Goal: Task Accomplishment & Management: Manage account settings

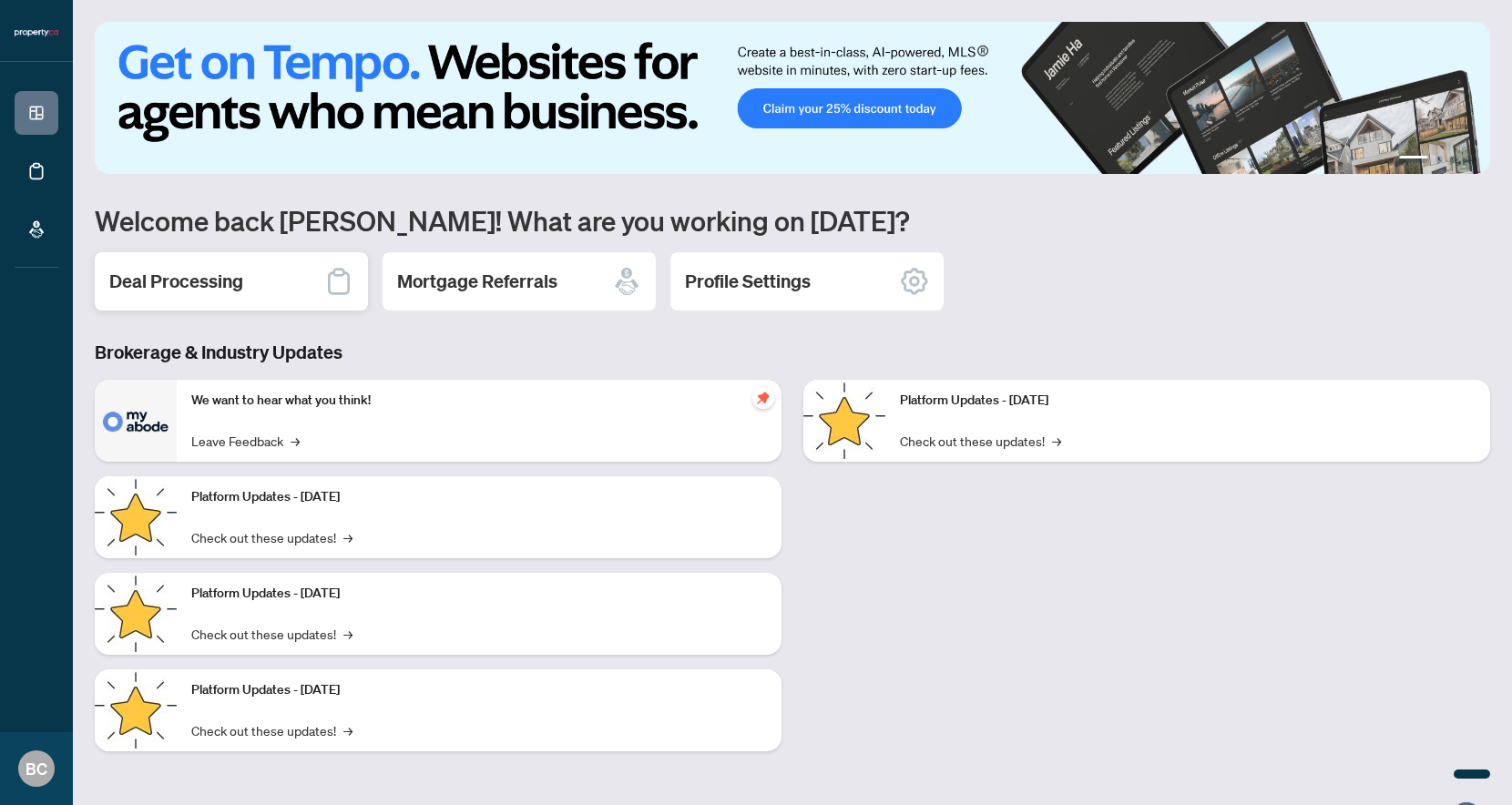
click at [287, 259] on div "Deal Processing" at bounding box center [231, 282] width 273 height 58
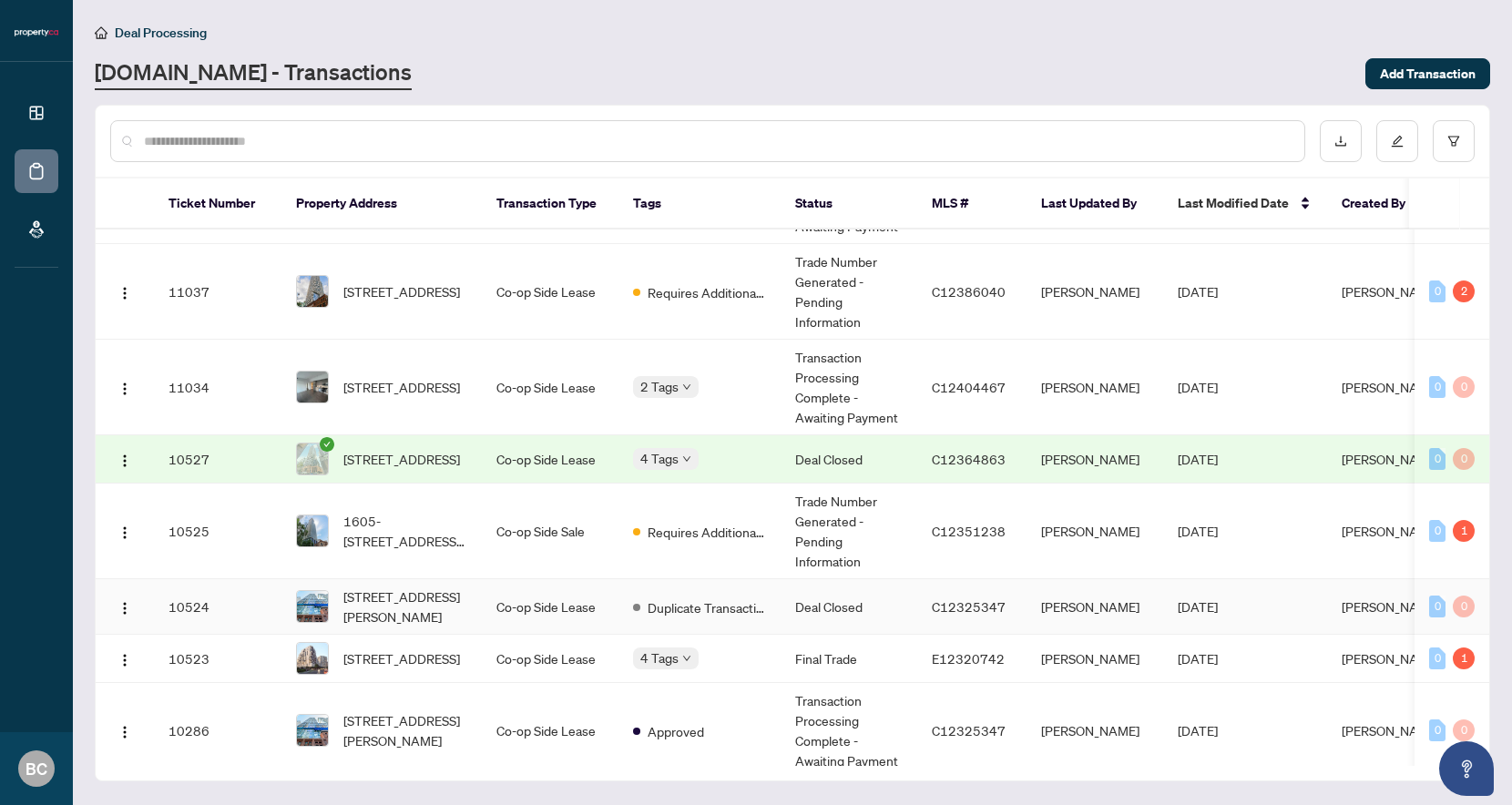
scroll to position [267, 0]
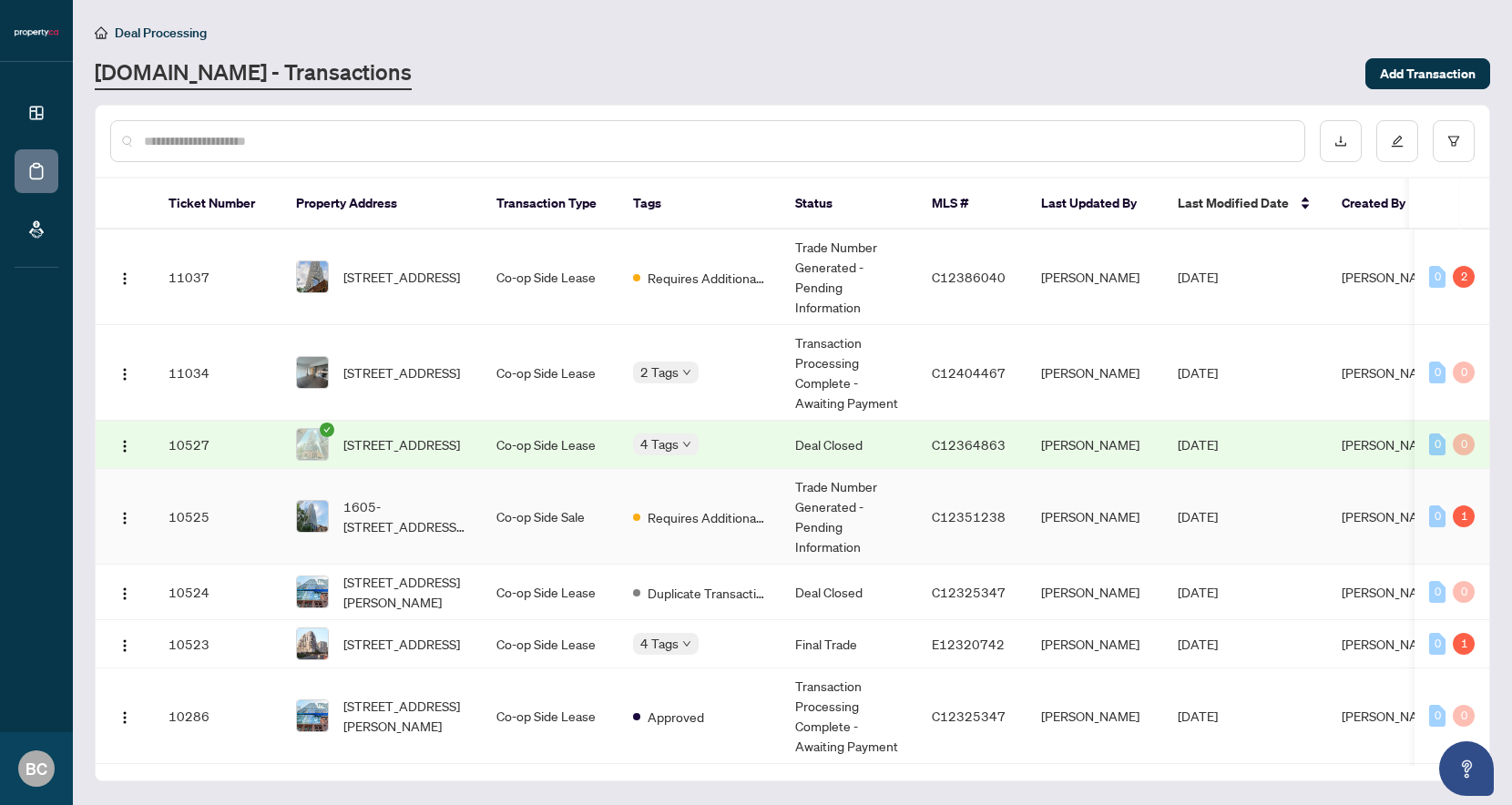
click at [408, 520] on span "1605-33 Charles St, Toronto, Ontario M4Y 0A2, Canada" at bounding box center [406, 516] width 124 height 40
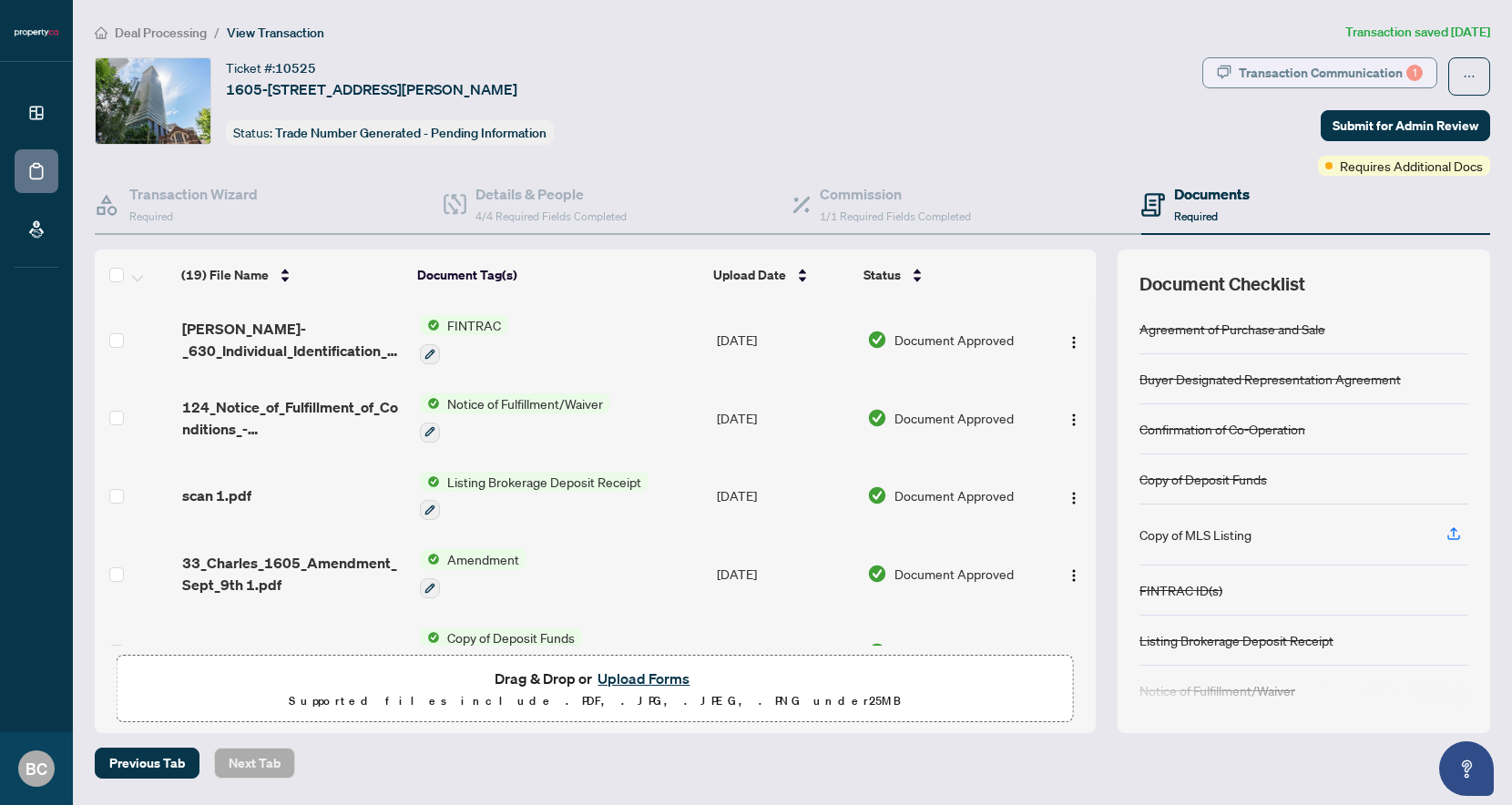
click at [1289, 86] on button "Transaction Communication 1" at bounding box center [1320, 73] width 235 height 31
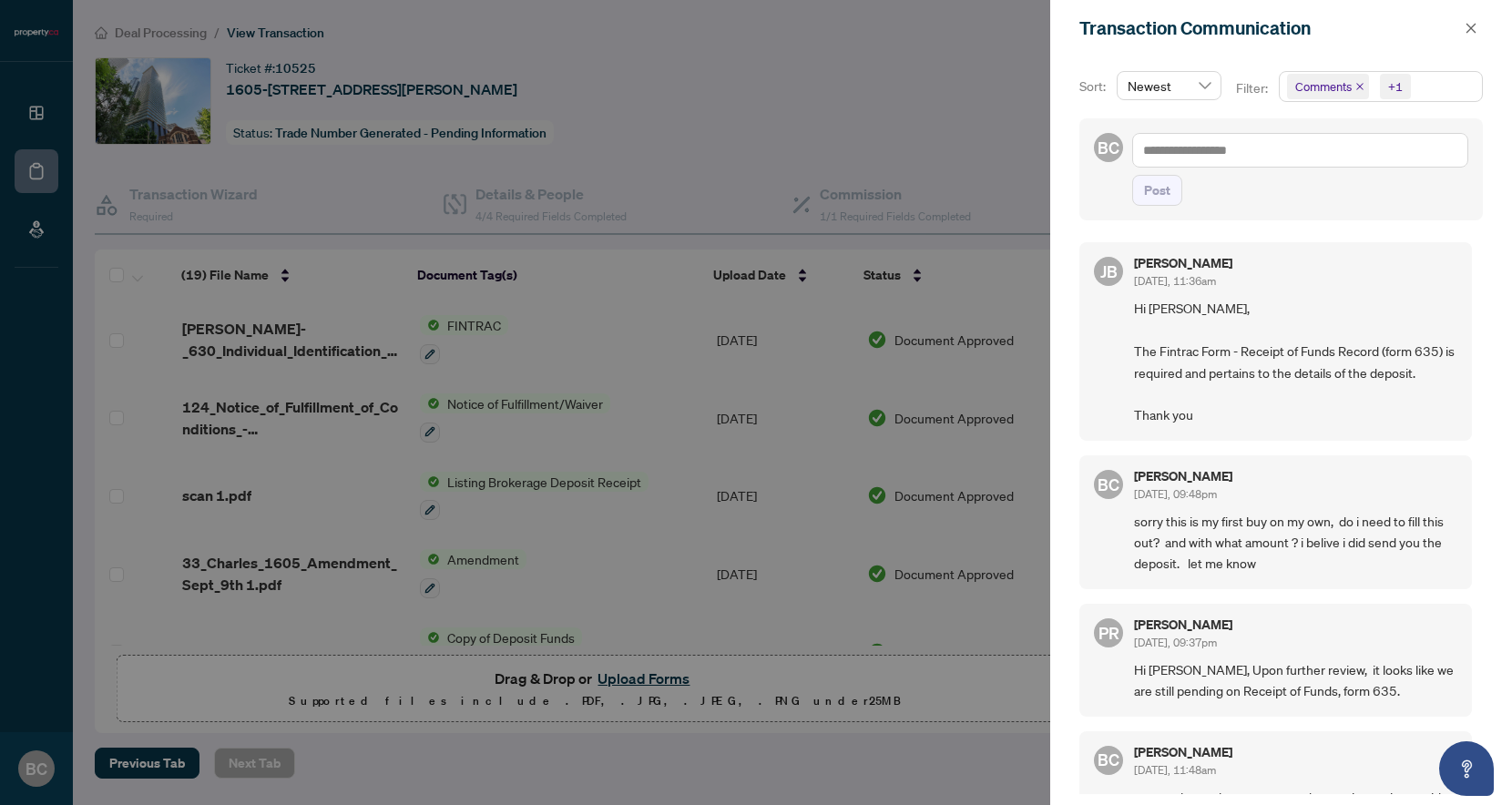
click at [1334, 342] on span "Hi Brian, The Fintrac Form - Receipt of Funds Record (form 635) is required and…" at bounding box center [1295, 361] width 323 height 127
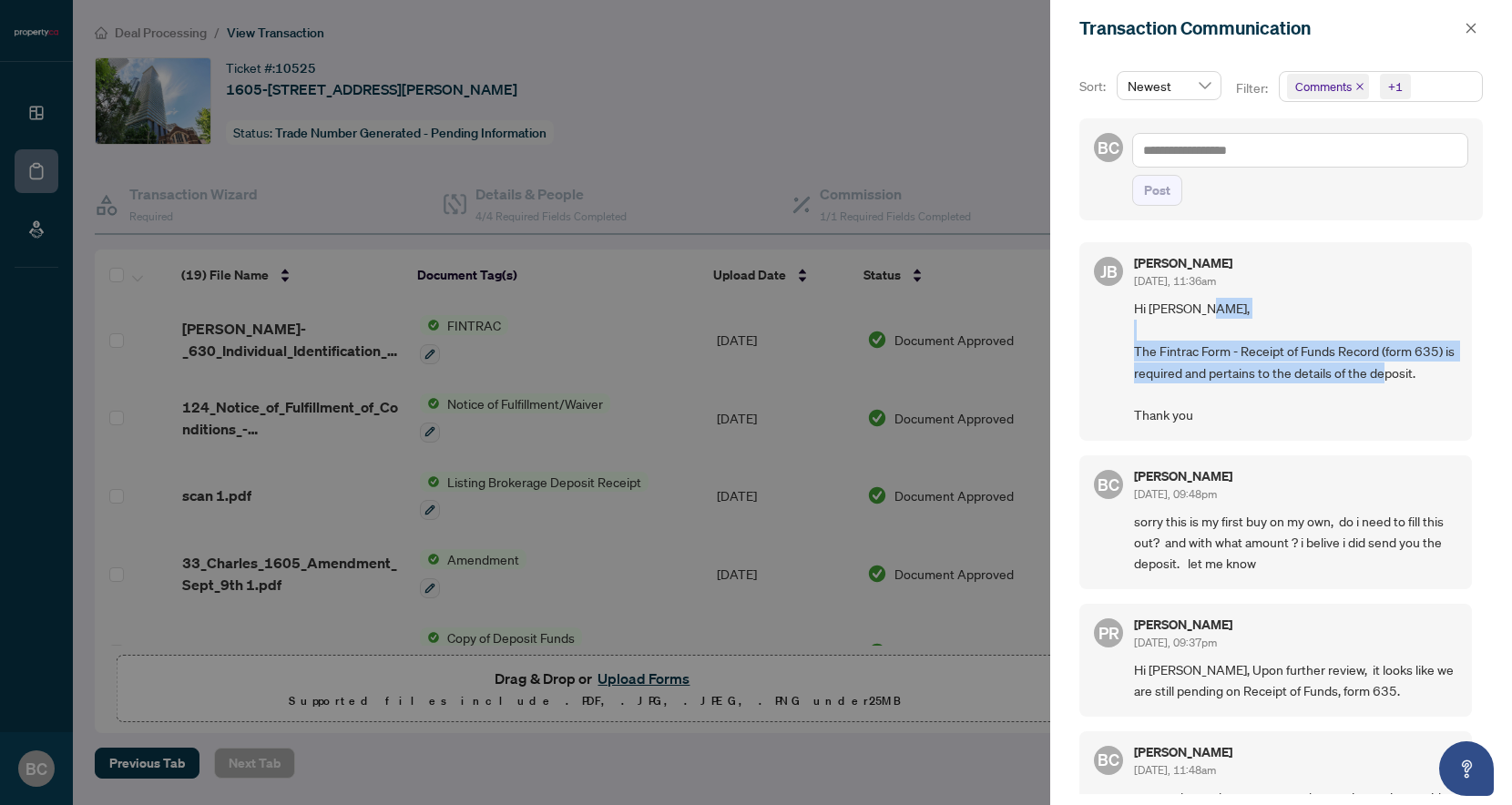
drag, startPoint x: 1138, startPoint y: 346, endPoint x: 1410, endPoint y: 384, distance: 274.6
click at [1410, 384] on span "Hi Brian, The Fintrac Form - Receipt of Funds Record (form 635) is required and…" at bounding box center [1295, 361] width 323 height 127
drag, startPoint x: 1435, startPoint y: 369, endPoint x: 1132, endPoint y: 350, distance: 303.6
click at [1132, 350] on div "JB Jean Belarde Oct/04/2025, 11:36am Hi Brian, The Fintrac Form - Receipt of Fu…" at bounding box center [1276, 342] width 392 height 198
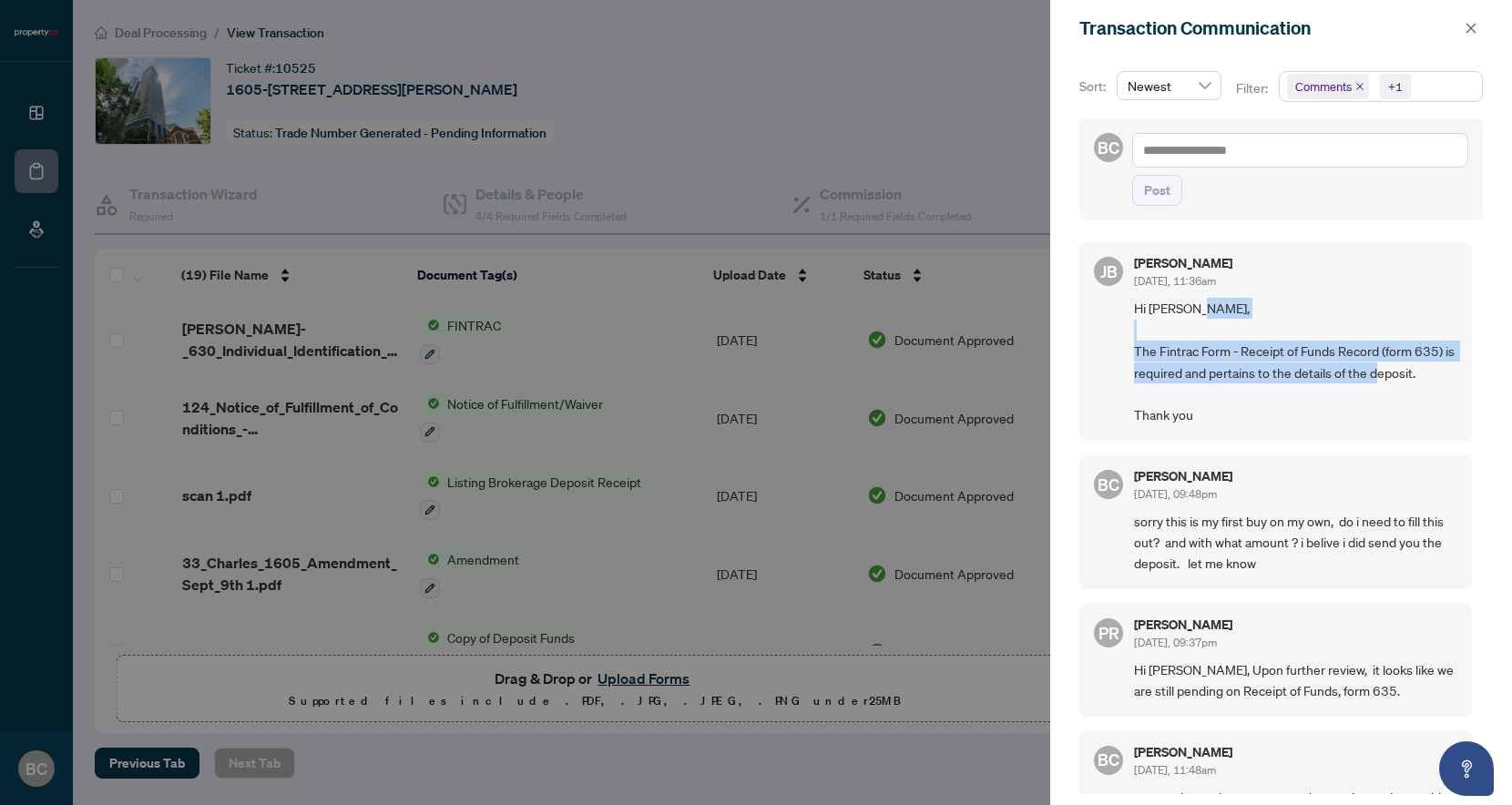
copy span "The Fintrac Form - Receipt of Funds Record (form 635) is required and pertains …"
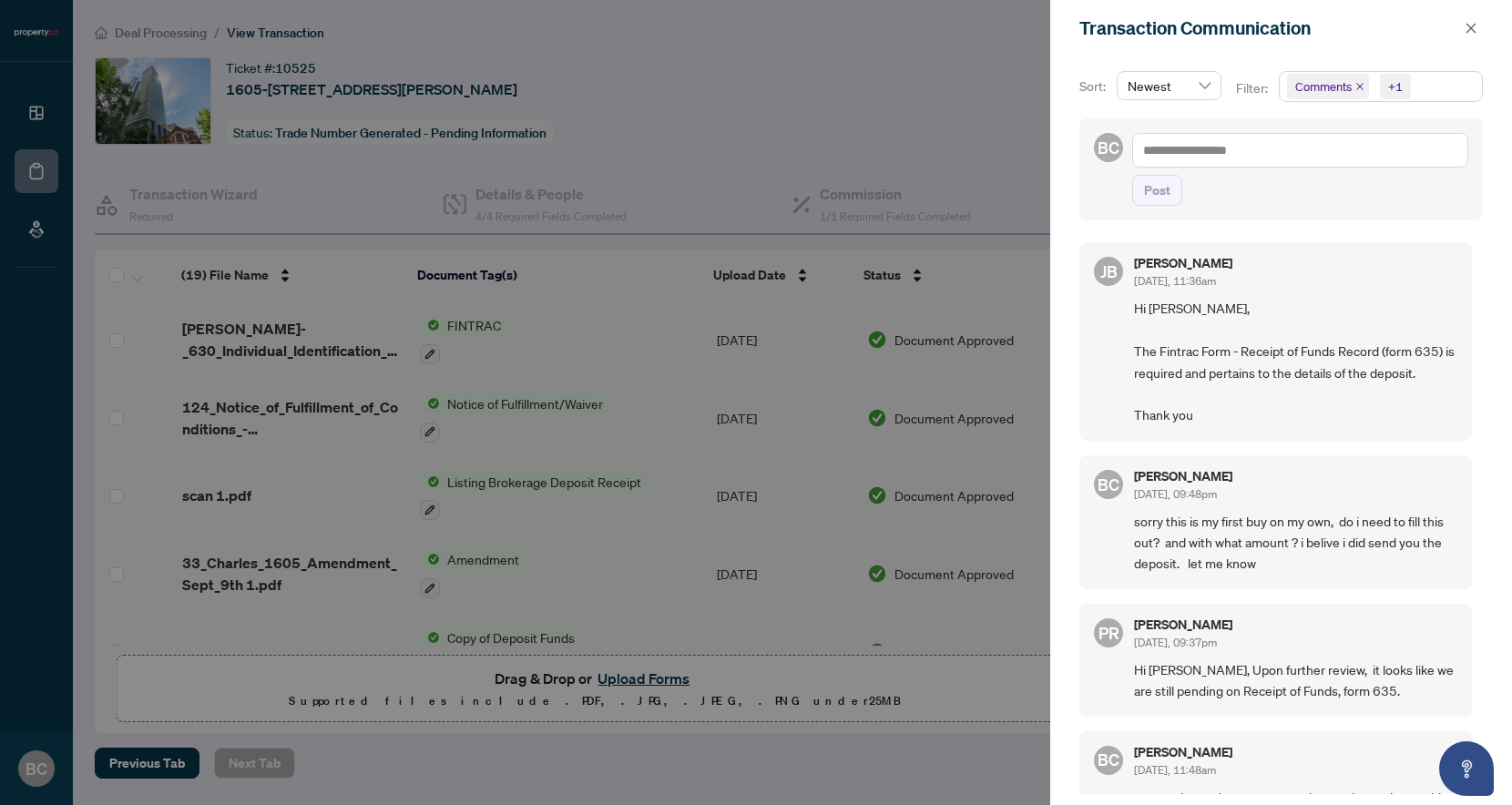
click at [1246, 325] on span "Hi Brian, The Fintrac Form - Receipt of Funds Record (form 635) is required and…" at bounding box center [1295, 361] width 323 height 127
click at [1425, 361] on span "Hi Brian, The Fintrac Form - Receipt of Funds Record (form 635) is required and…" at bounding box center [1295, 361] width 323 height 127
drag, startPoint x: 1440, startPoint y: 351, endPoint x: 1385, endPoint y: 350, distance: 55.0
click at [1385, 350] on span "Hi Brian, The Fintrac Form - Receipt of Funds Record (form 635) is required and…" at bounding box center [1295, 361] width 323 height 127
copy span "form 635"
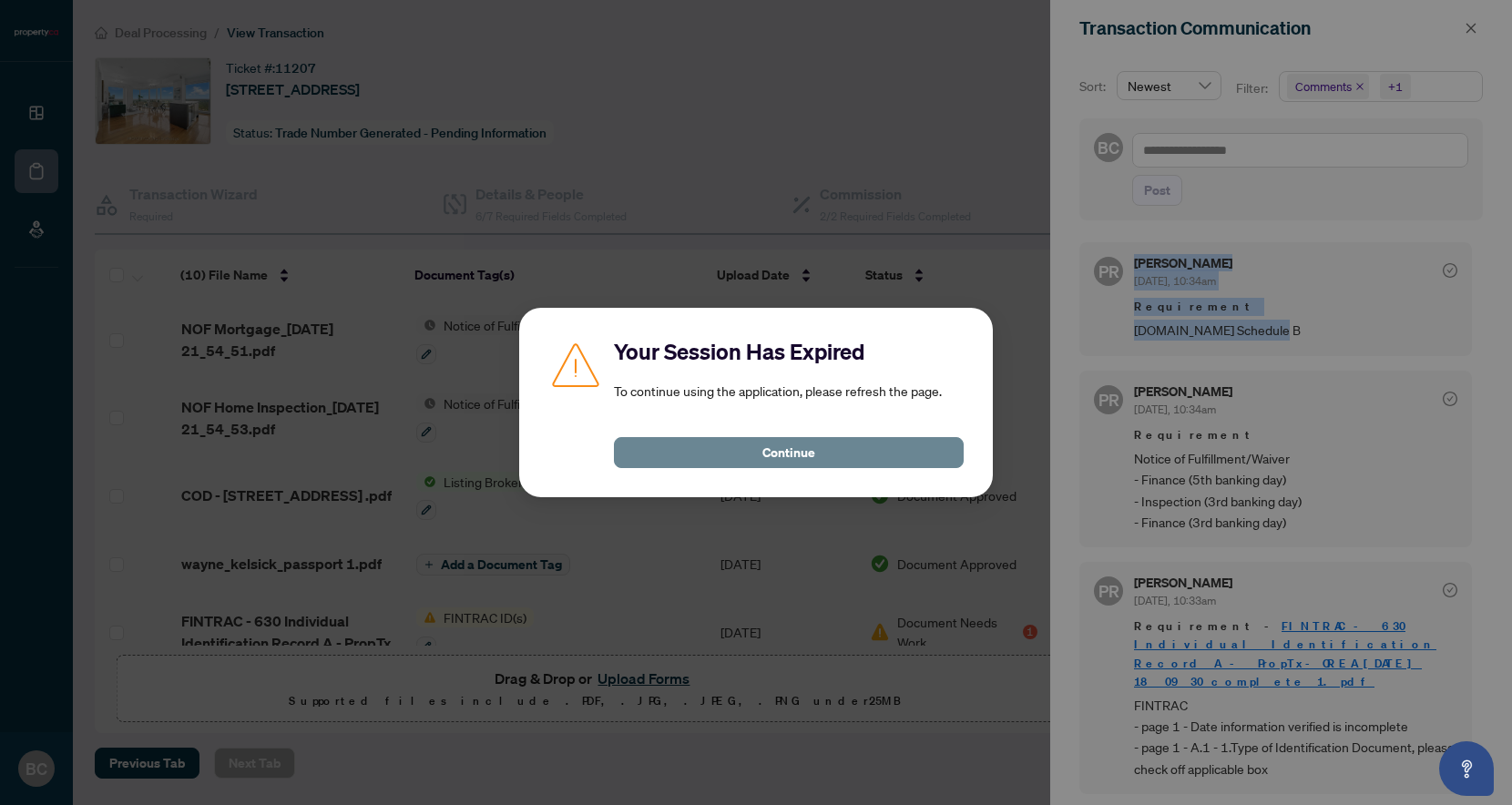
click at [820, 462] on button "Continue" at bounding box center [789, 453] width 350 height 31
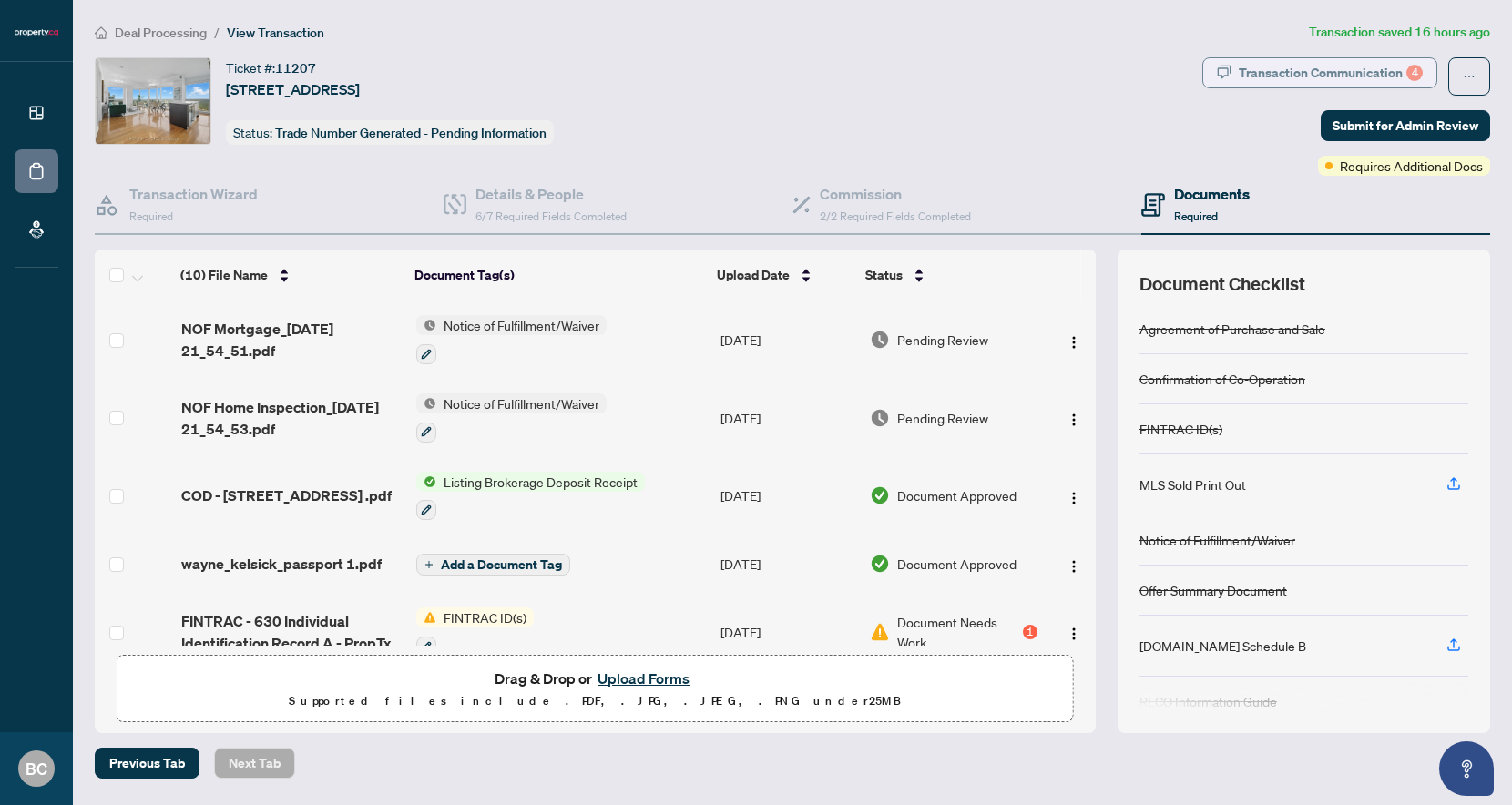
click at [1326, 58] on div "Transaction Communication 4" at bounding box center [1331, 73] width 185 height 29
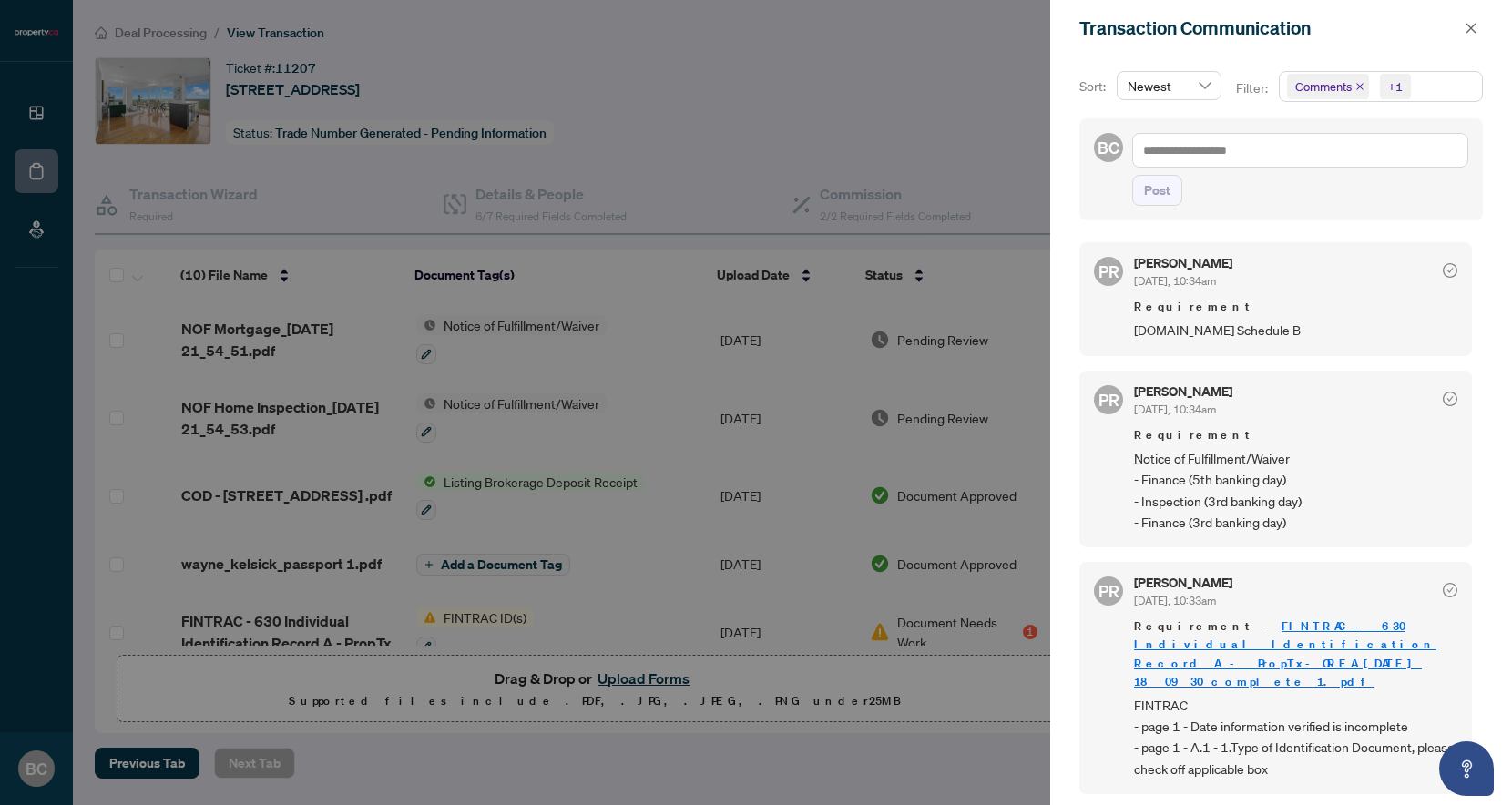
click at [585, 91] on div at bounding box center [756, 402] width 1512 height 805
click at [51, 111] on div at bounding box center [756, 402] width 1512 height 805
click at [39, 112] on div at bounding box center [756, 402] width 1512 height 805
click at [31, 118] on div at bounding box center [756, 402] width 1512 height 805
click at [749, 137] on div at bounding box center [756, 402] width 1512 height 805
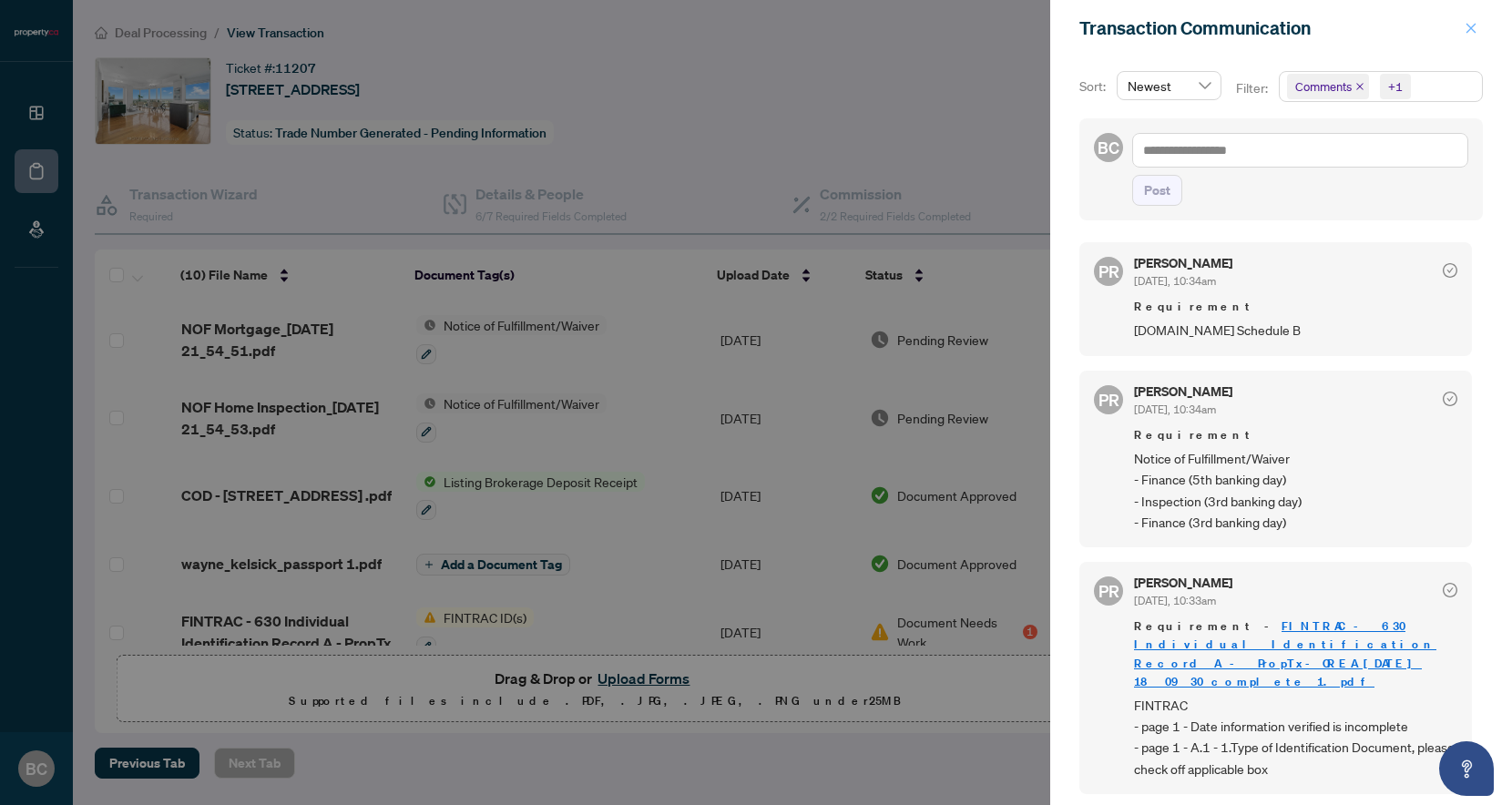
click at [1478, 32] on button "button" at bounding box center [1471, 28] width 23 height 22
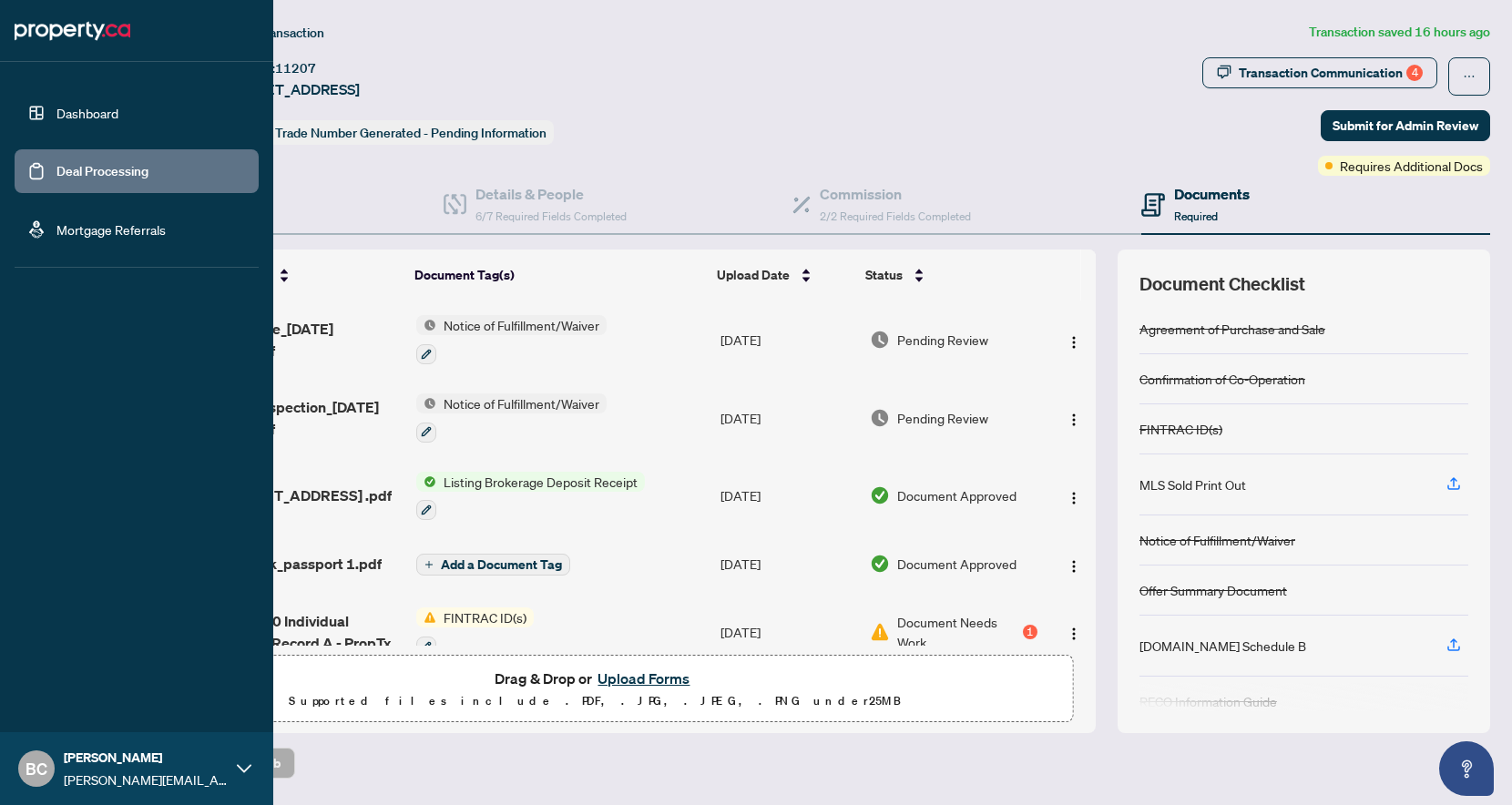
click at [56, 111] on link "Dashboard" at bounding box center [87, 113] width 62 height 17
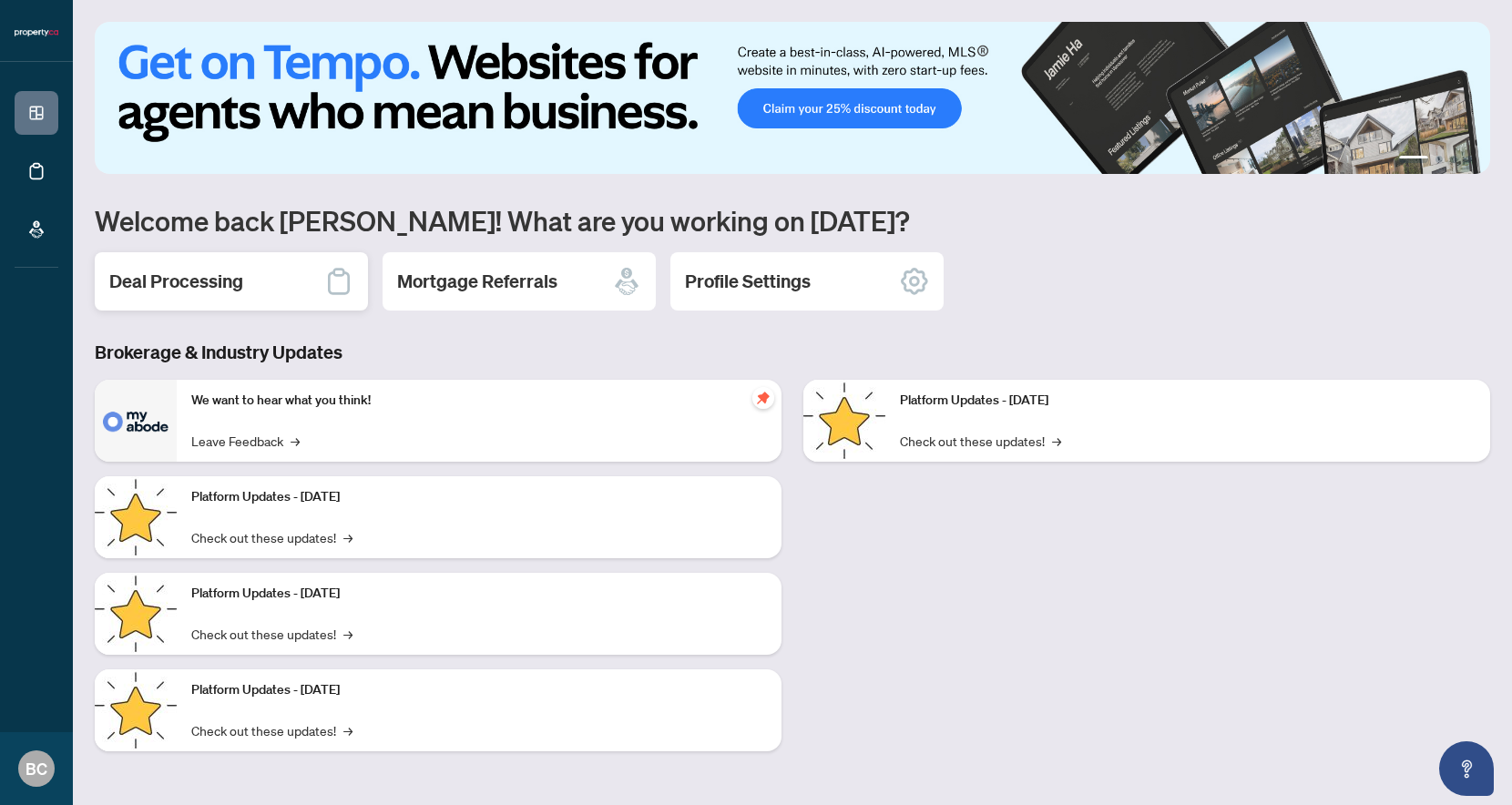
click at [287, 301] on div "Deal Processing" at bounding box center [231, 282] width 273 height 58
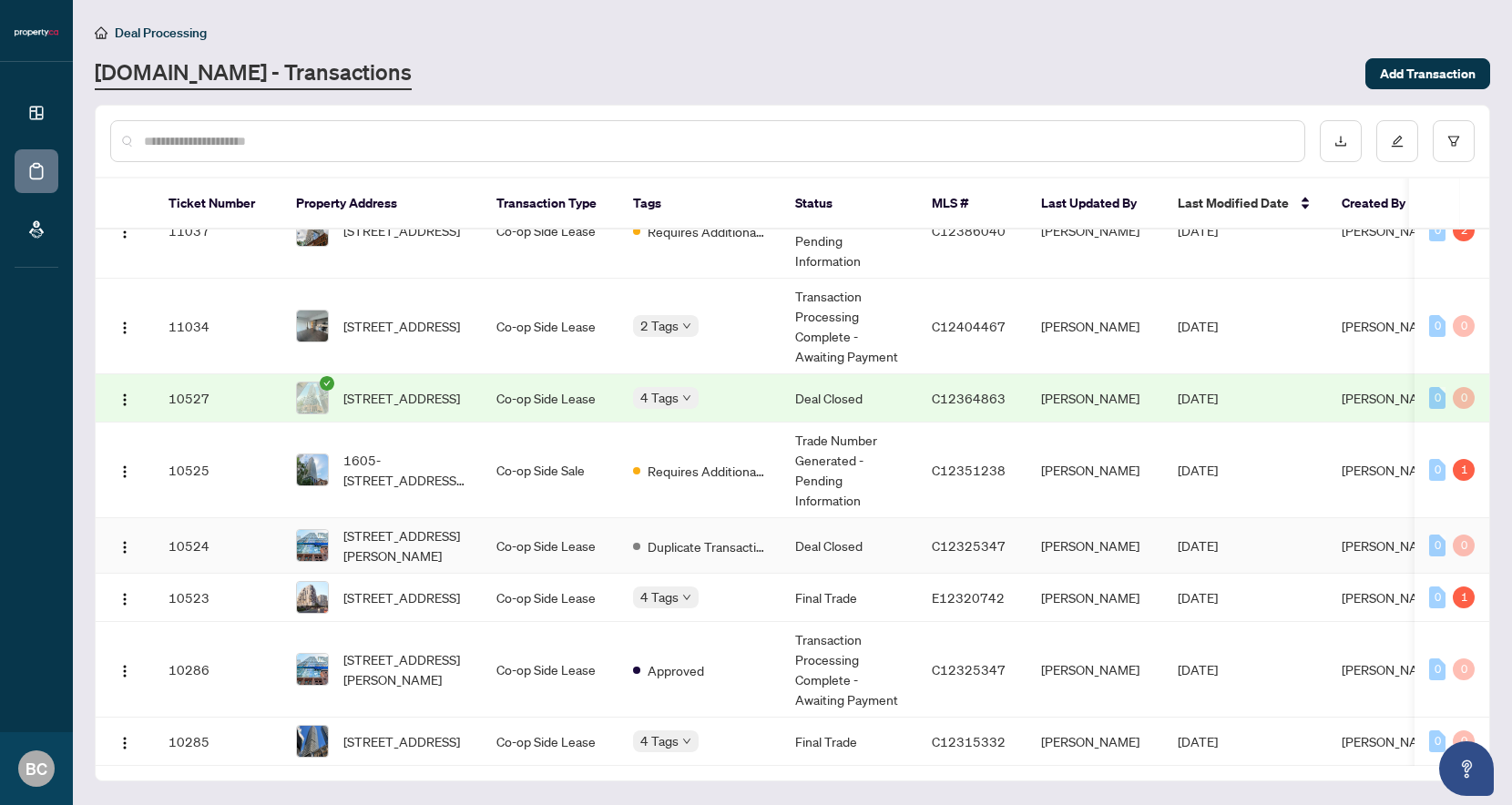
scroll to position [337, 0]
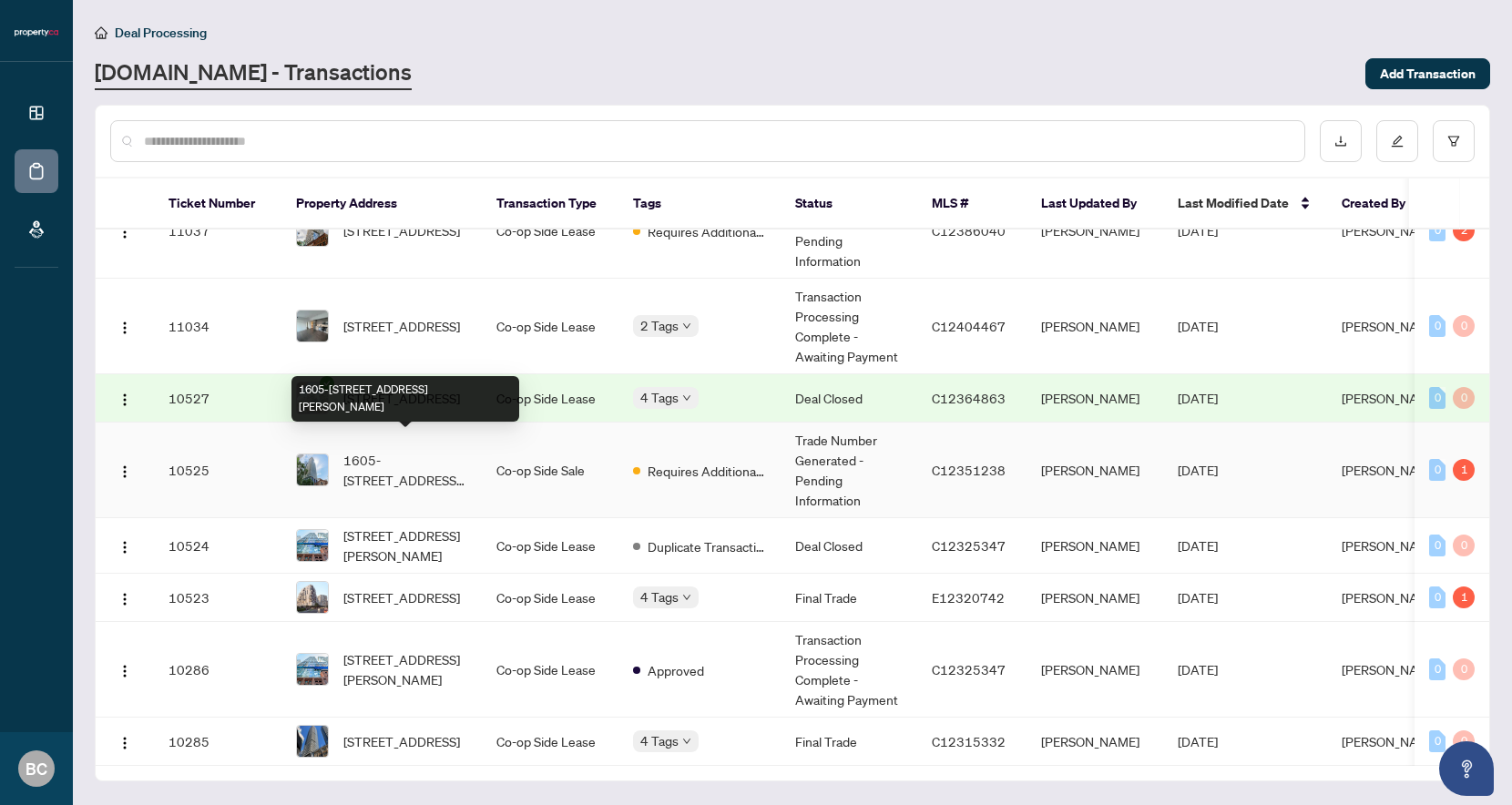
click at [427, 450] on span "1605-33 Charles St, Toronto, Ontario M4Y 0A2, Canada" at bounding box center [406, 469] width 124 height 40
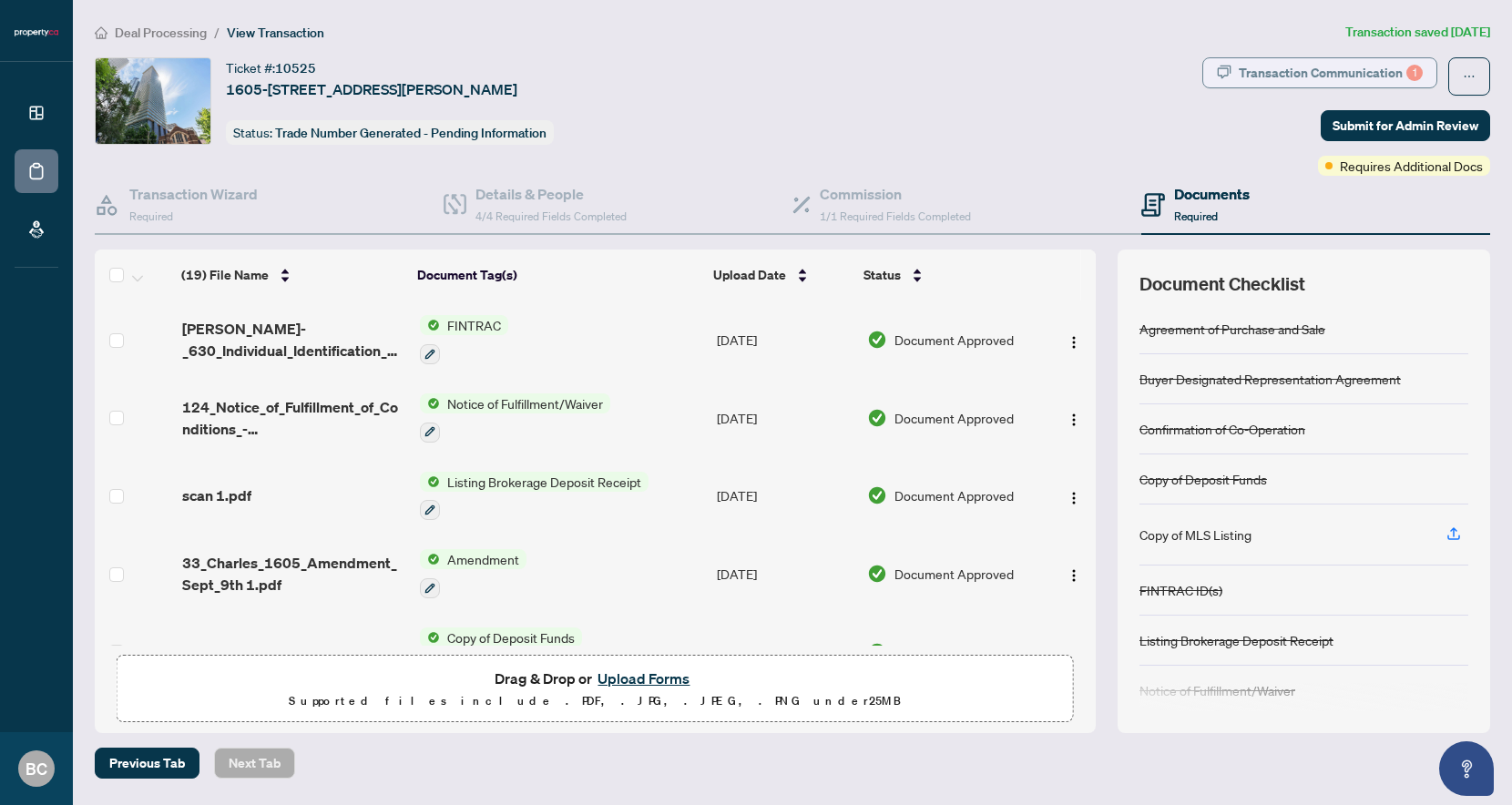
click at [1311, 68] on div "Transaction Communication 1" at bounding box center [1331, 73] width 185 height 29
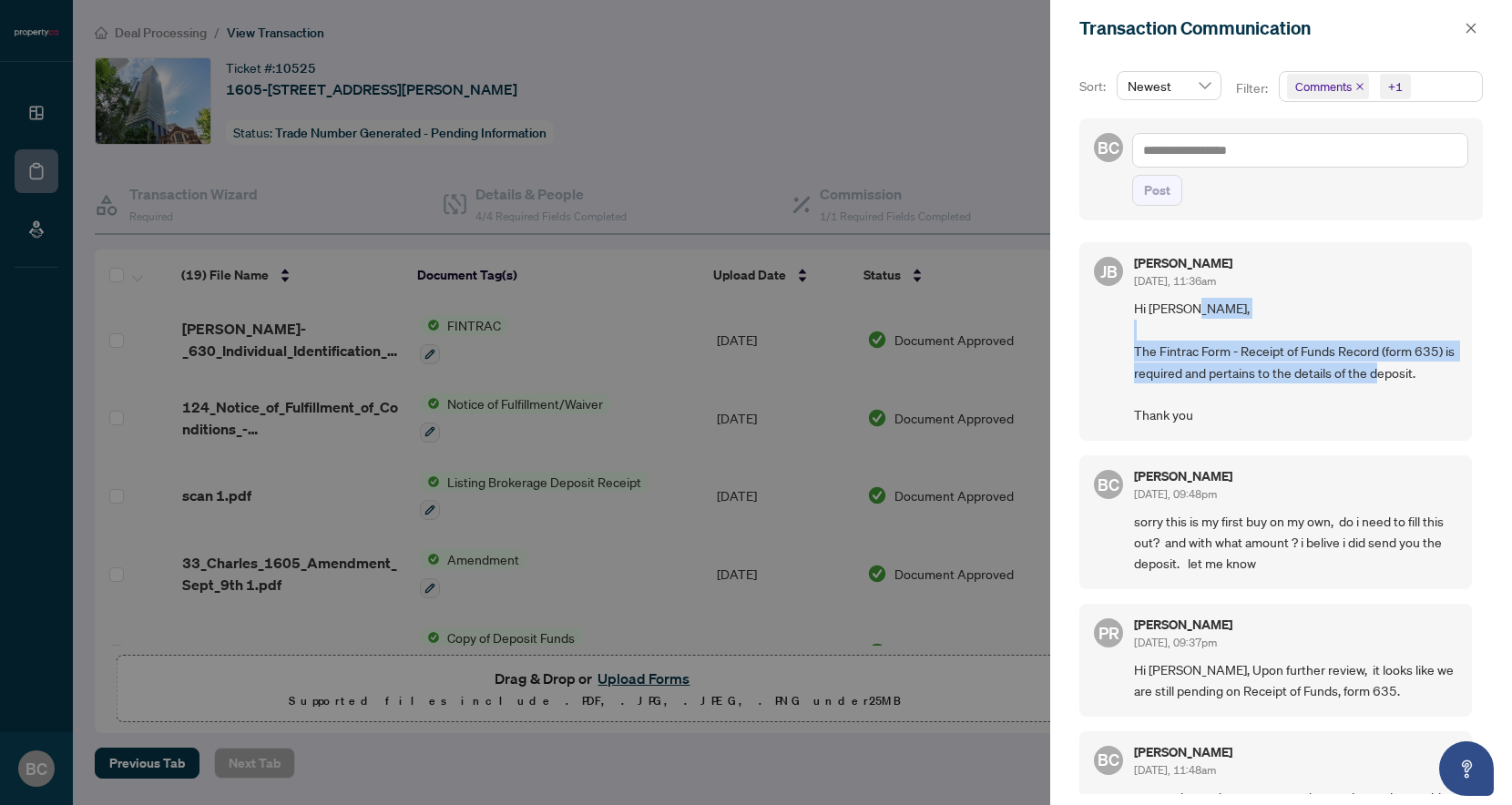
drag, startPoint x: 1434, startPoint y: 375, endPoint x: 1134, endPoint y: 339, distance: 302.2
click at [1134, 339] on span "Hi Brian, The Fintrac Form - Receipt of Funds Record (form 635) is required and…" at bounding box center [1295, 361] width 323 height 127
copy span "The Fintrac Form - Receipt of Funds Record (form 635) is required and pertains …"
